Goal: Information Seeking & Learning: Understand process/instructions

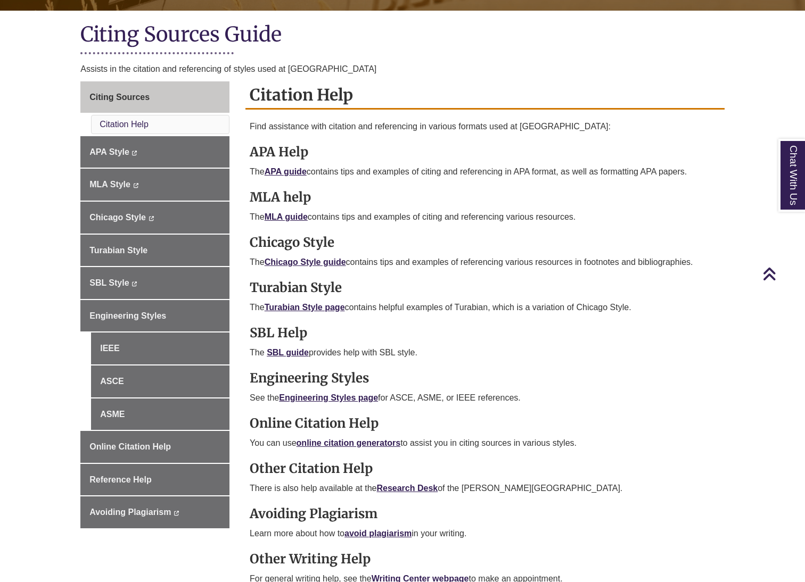
scroll to position [225, 0]
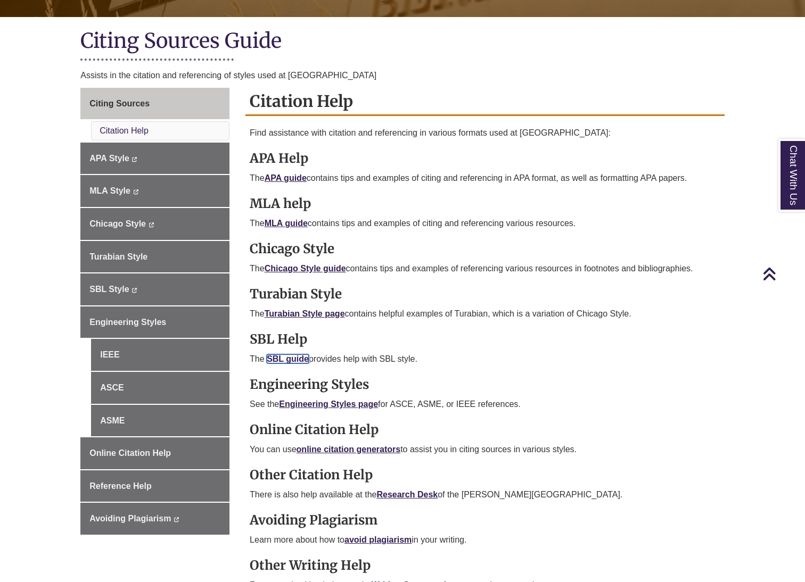
click at [284, 361] on link "SBL guide" at bounding box center [288, 358] width 42 height 9
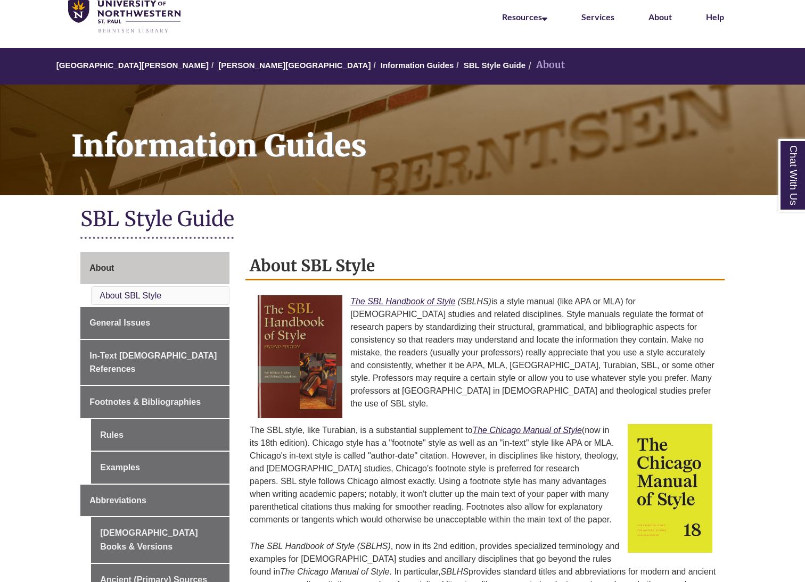
scroll to position [112, 0]
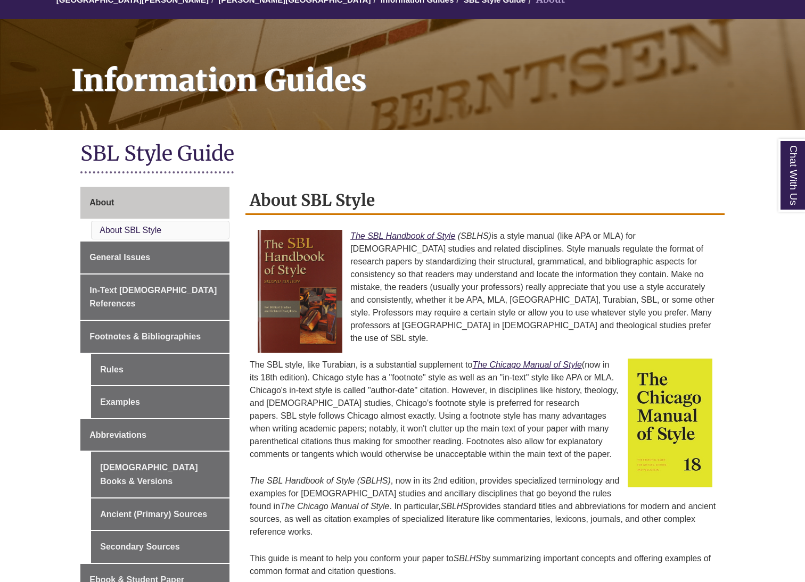
click at [489, 253] on p "The SBL Handbook of Style (SBLHS) is a style manual (like APA or MLA) for bibli…" at bounding box center [485, 287] width 470 height 123
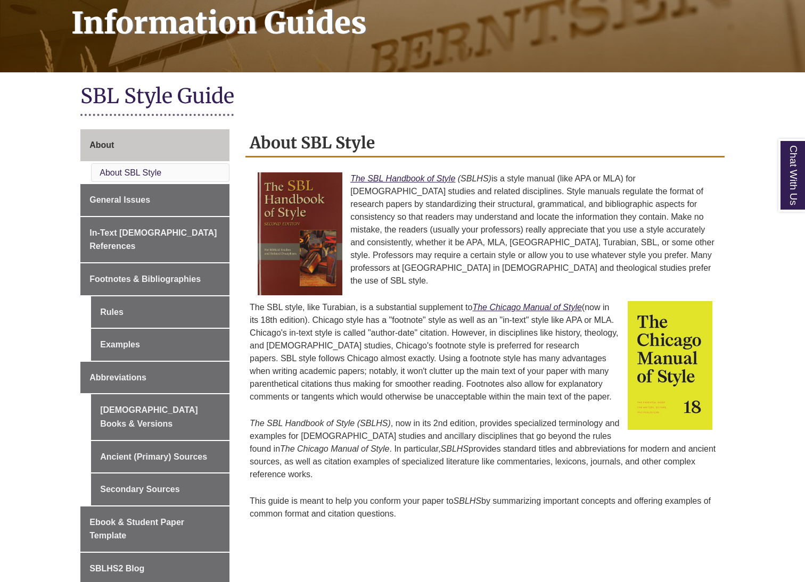
scroll to position [301, 0]
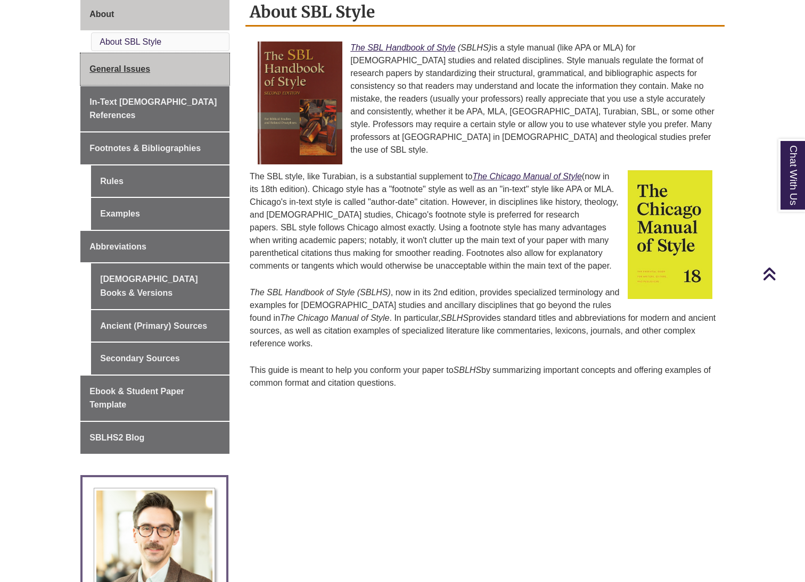
click at [135, 70] on span "General Issues" at bounding box center [119, 68] width 61 height 9
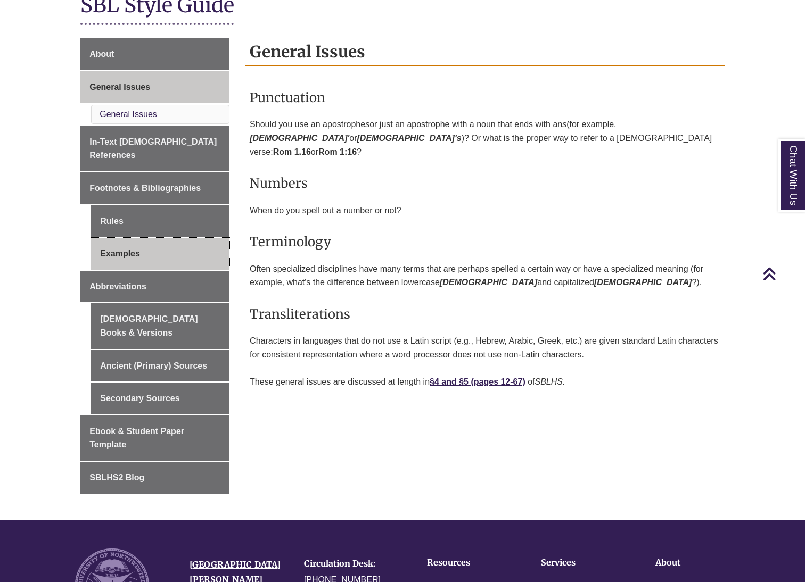
scroll to position [268, 0]
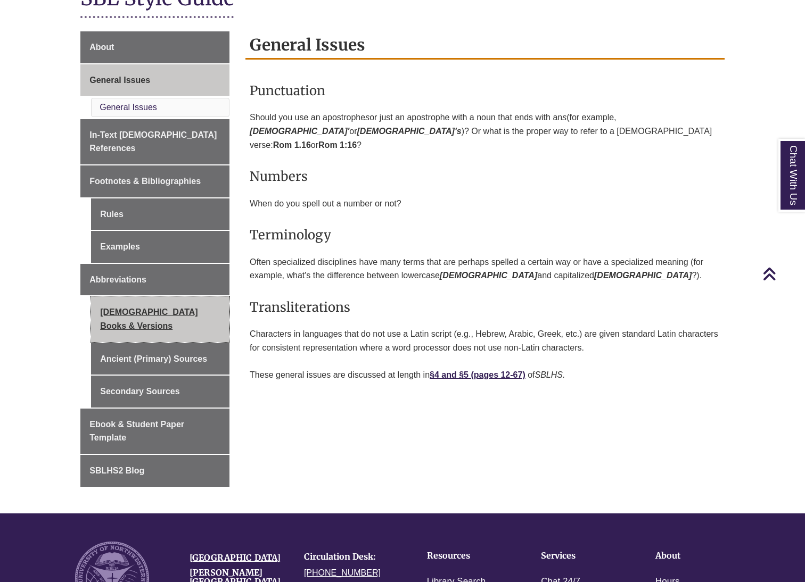
click at [126, 307] on link "[DEMOGRAPHIC_DATA] Books & Versions" at bounding box center [160, 318] width 138 height 45
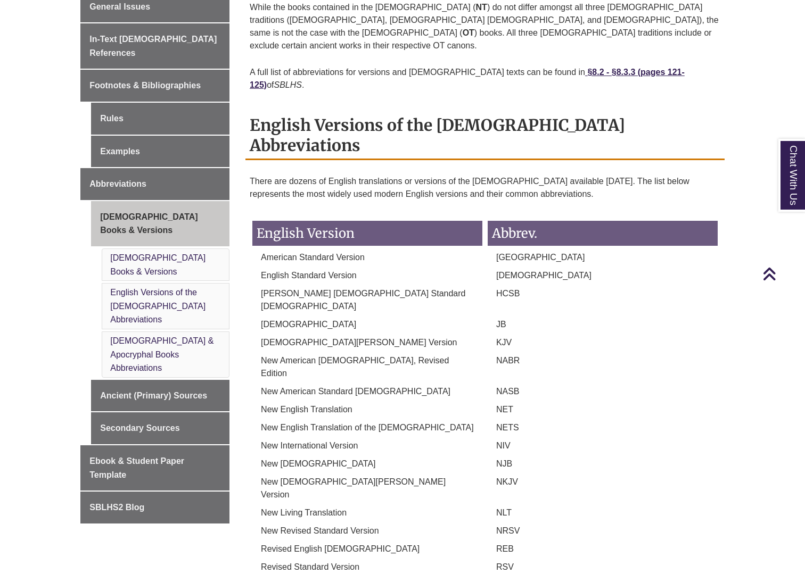
scroll to position [407, 0]
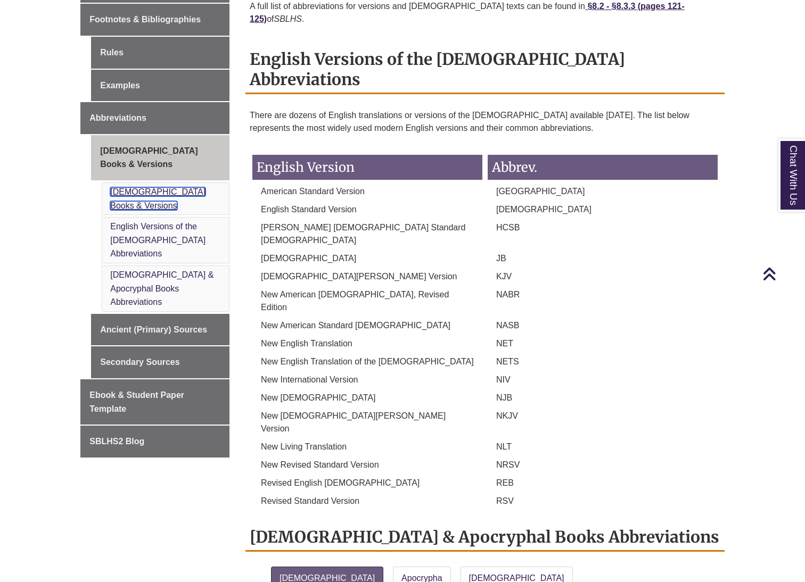
click at [147, 187] on link "[DEMOGRAPHIC_DATA] Books & Versions" at bounding box center [157, 198] width 95 height 23
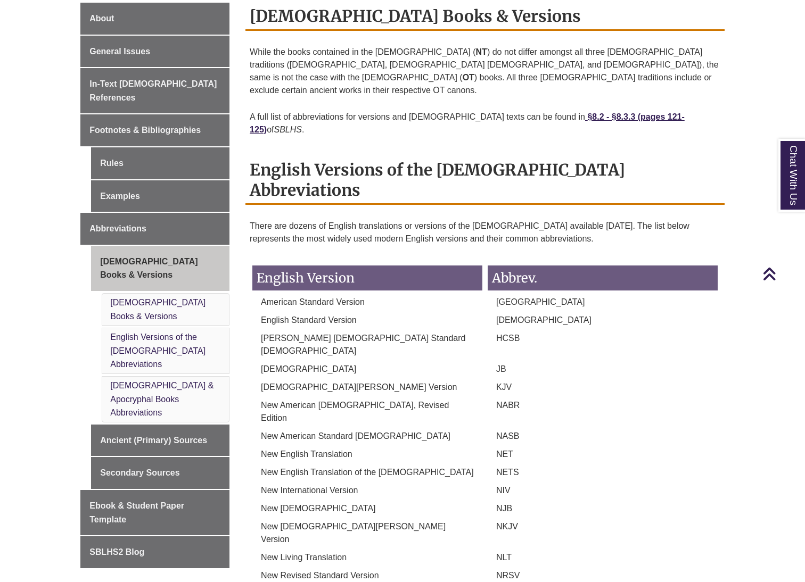
scroll to position [130, 0]
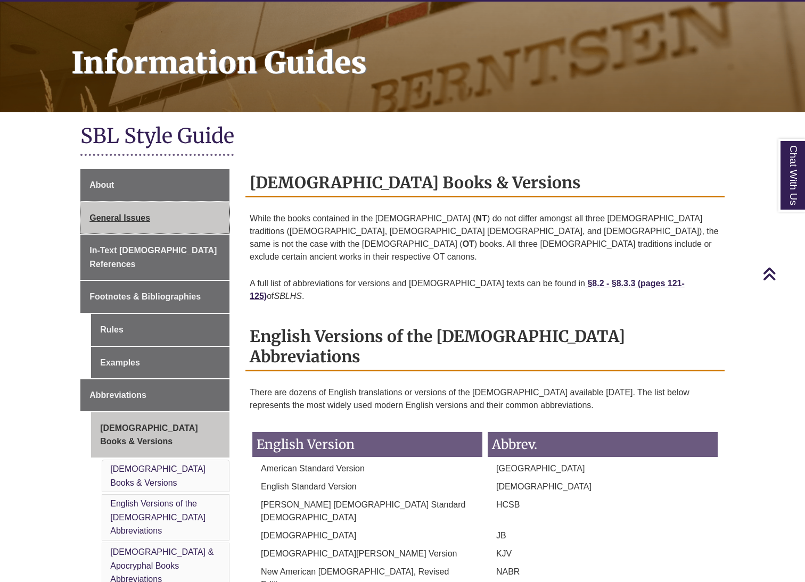
click at [157, 216] on link "General Issues" at bounding box center [154, 218] width 149 height 32
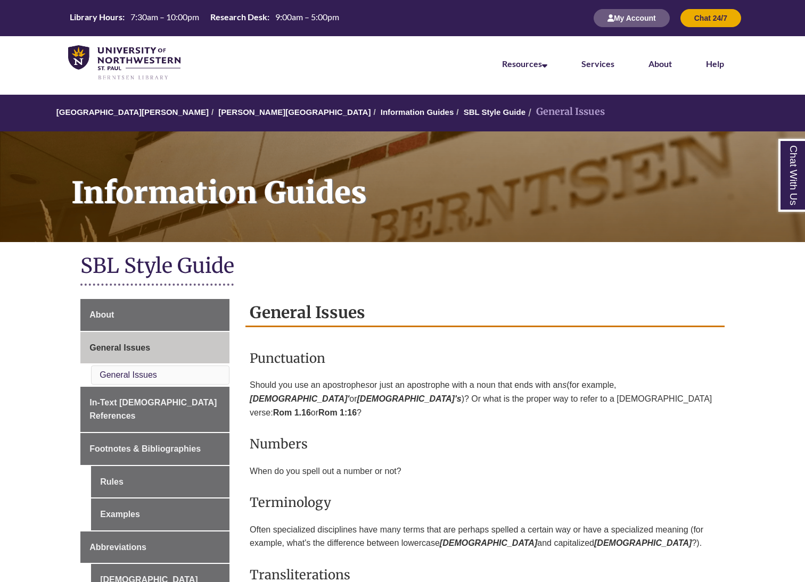
scroll to position [57, 0]
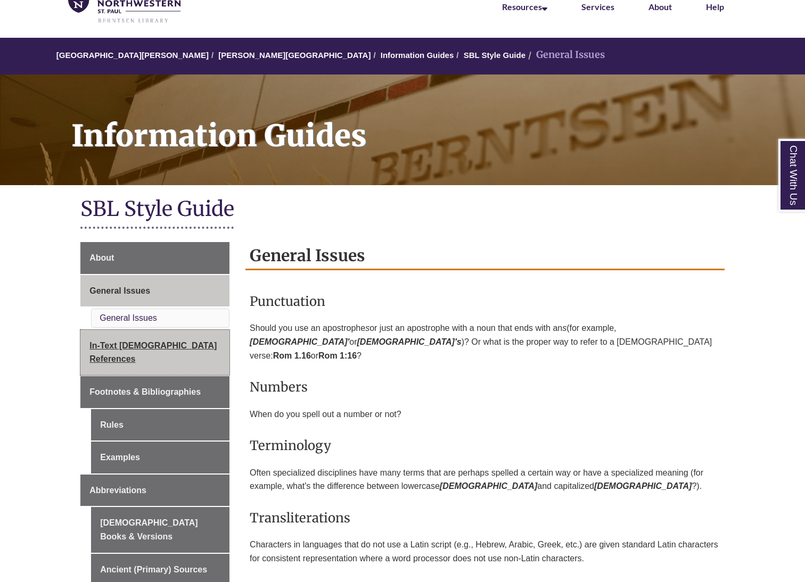
click at [192, 335] on link "In-Text [DEMOGRAPHIC_DATA] References" at bounding box center [154, 352] width 149 height 45
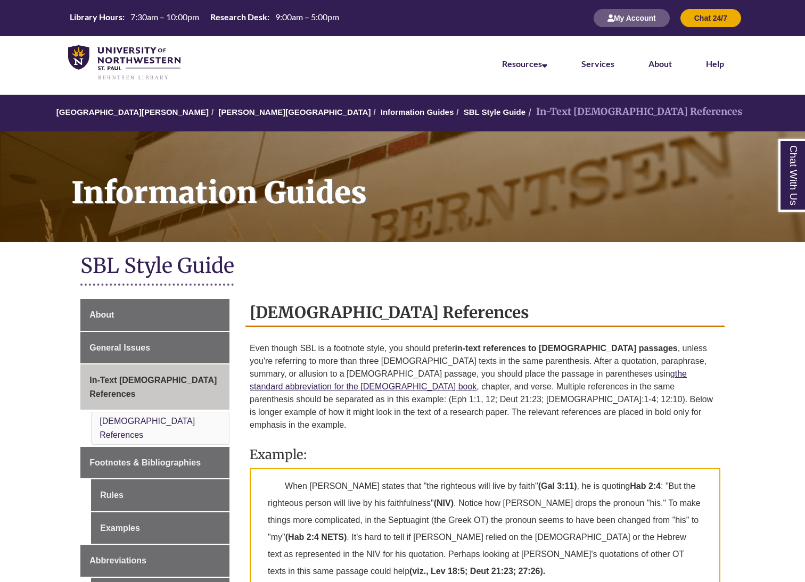
scroll to position [173, 0]
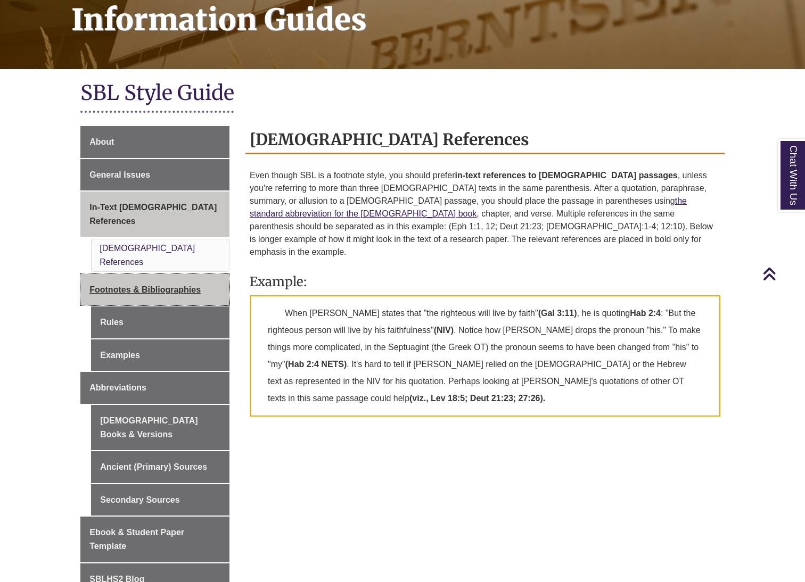
click at [134, 274] on link "Footnotes & Bibliographies" at bounding box center [154, 290] width 149 height 32
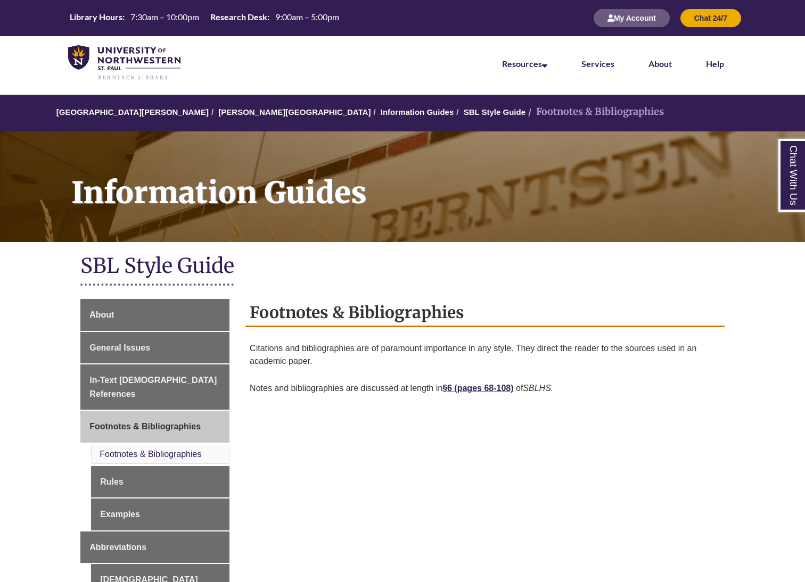
scroll to position [116, 0]
